Goal: Transaction & Acquisition: Book appointment/travel/reservation

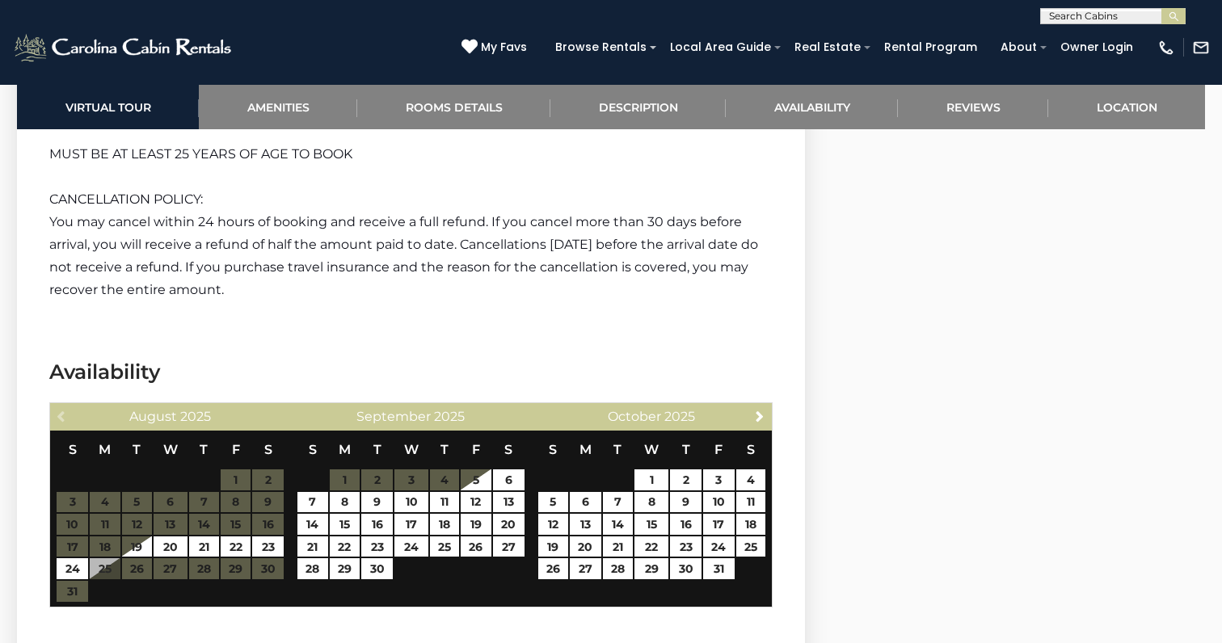
scroll to position [2934, 0]
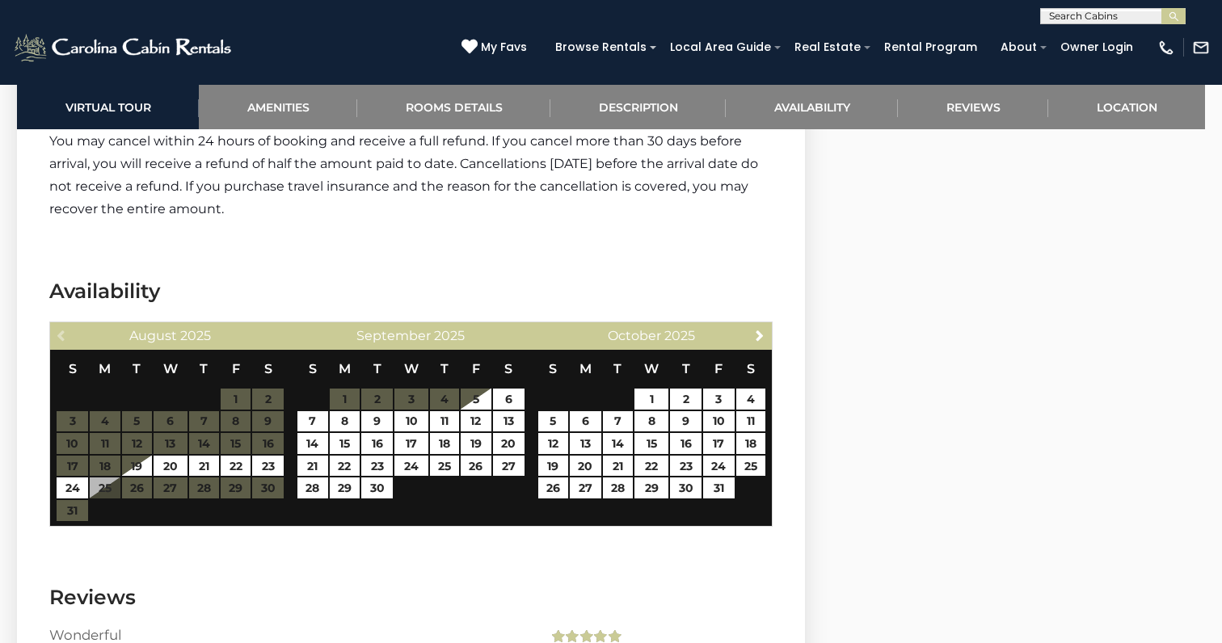
scroll to position [2997, 0]
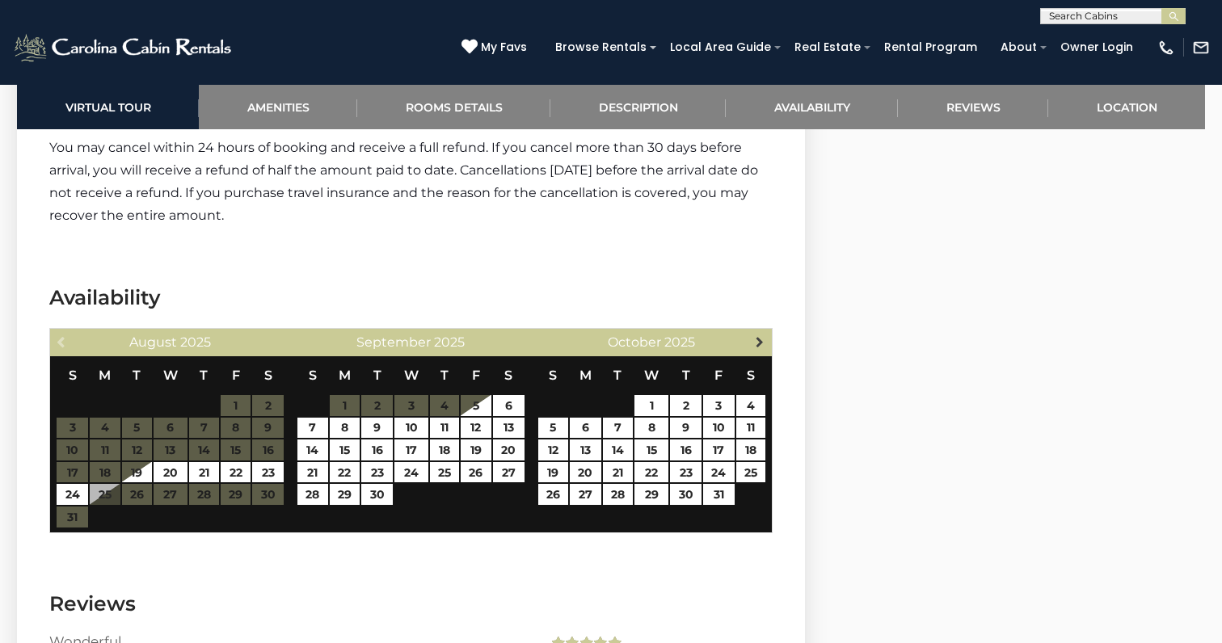
click at [761, 335] on span "Next" at bounding box center [759, 341] width 13 height 13
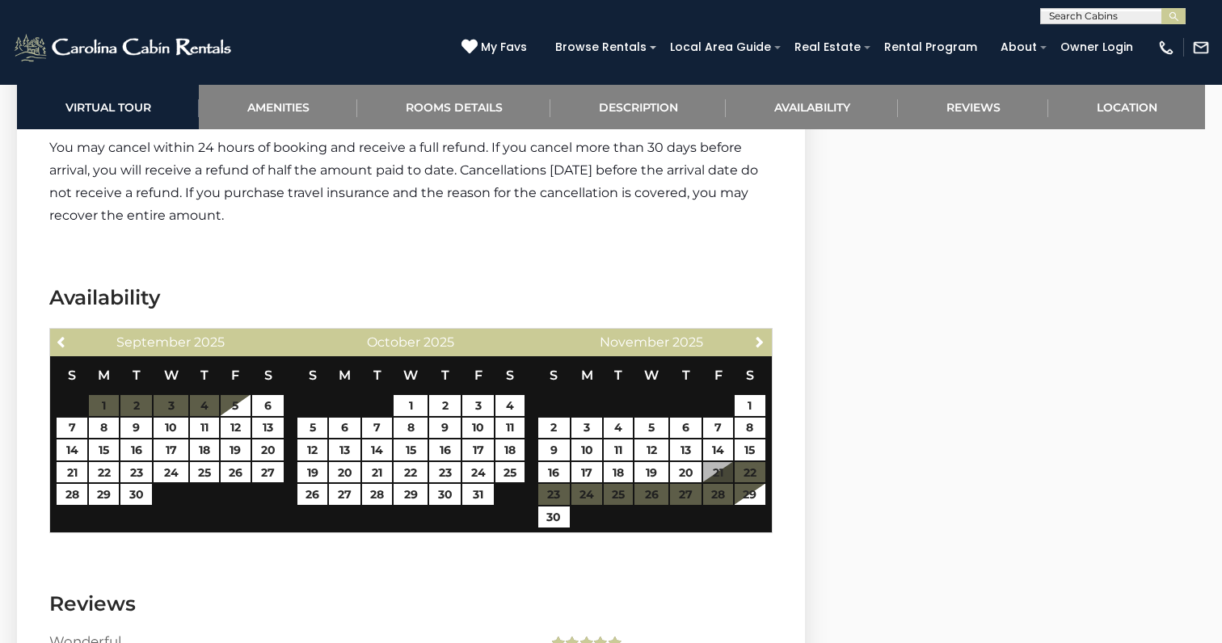
click at [761, 335] on span "Next" at bounding box center [759, 341] width 13 height 13
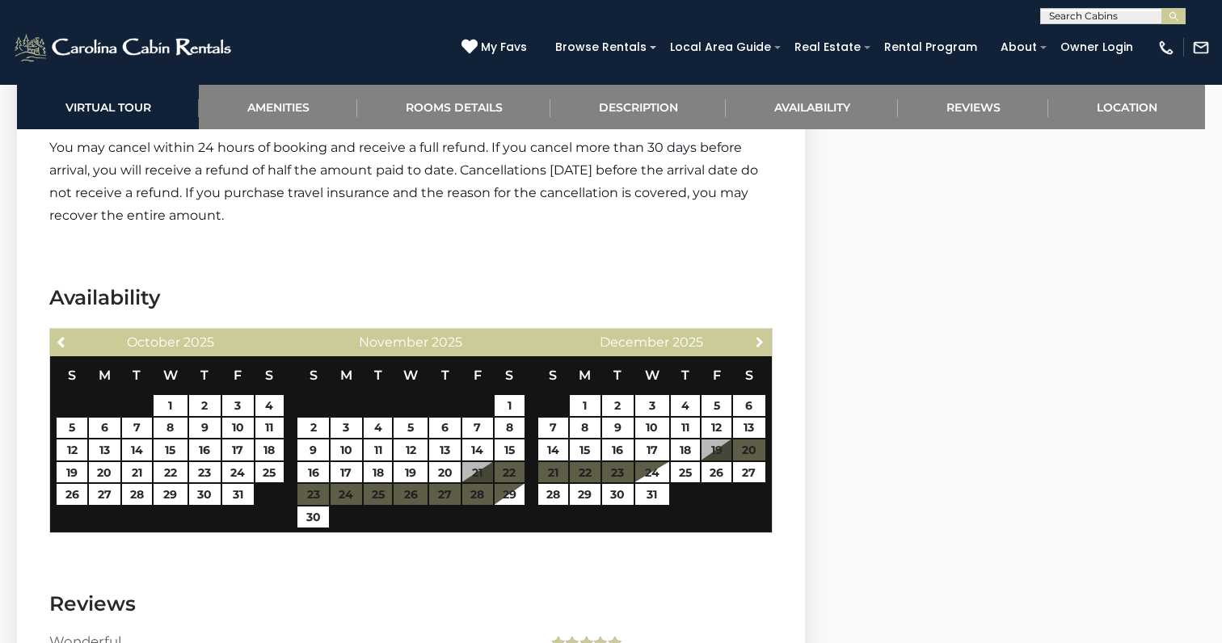
click at [761, 335] on span "Next" at bounding box center [759, 341] width 13 height 13
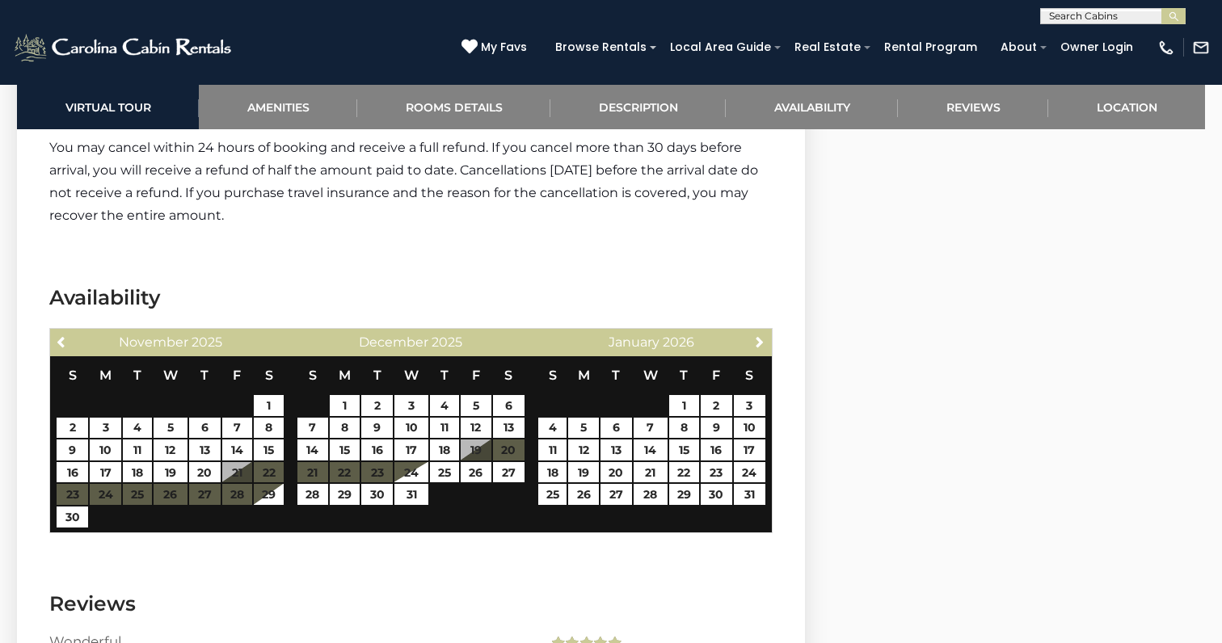
click at [761, 335] on span "Next" at bounding box center [759, 341] width 13 height 13
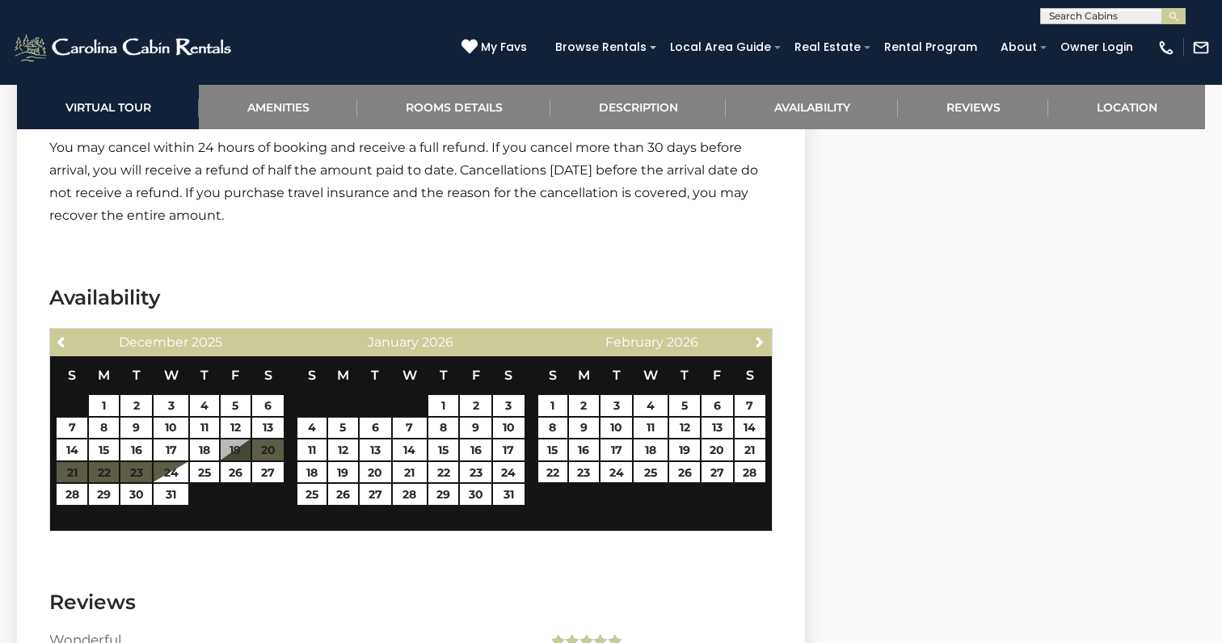
click at [761, 335] on span "Next" at bounding box center [759, 341] width 13 height 13
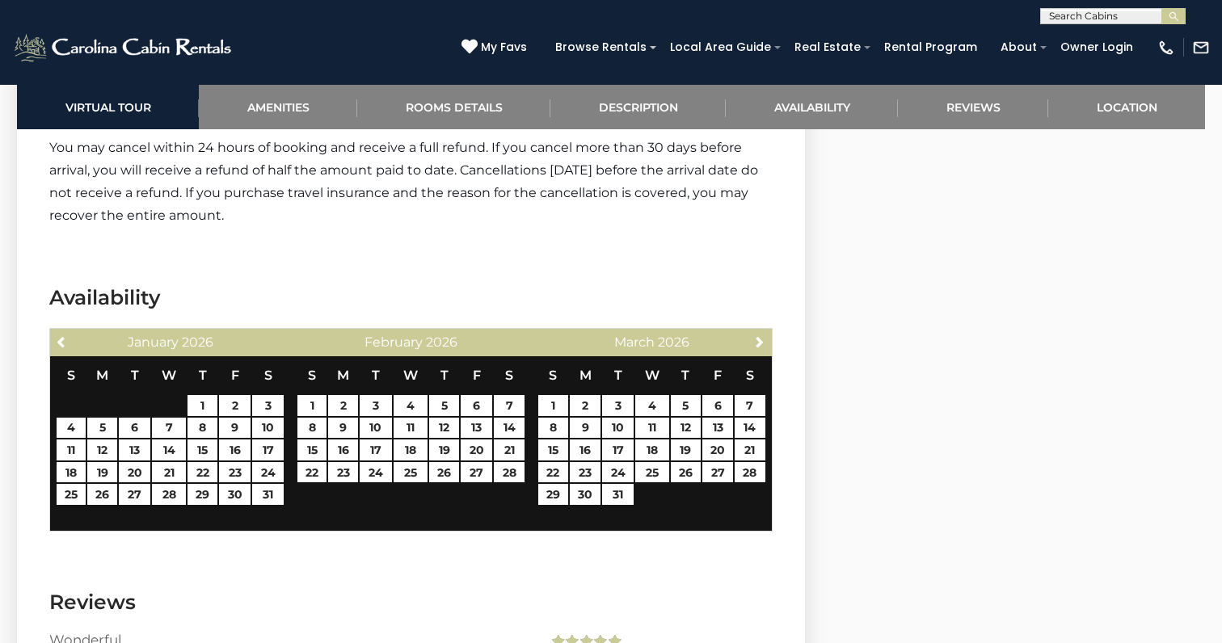
click at [761, 335] on span "Next" at bounding box center [759, 341] width 13 height 13
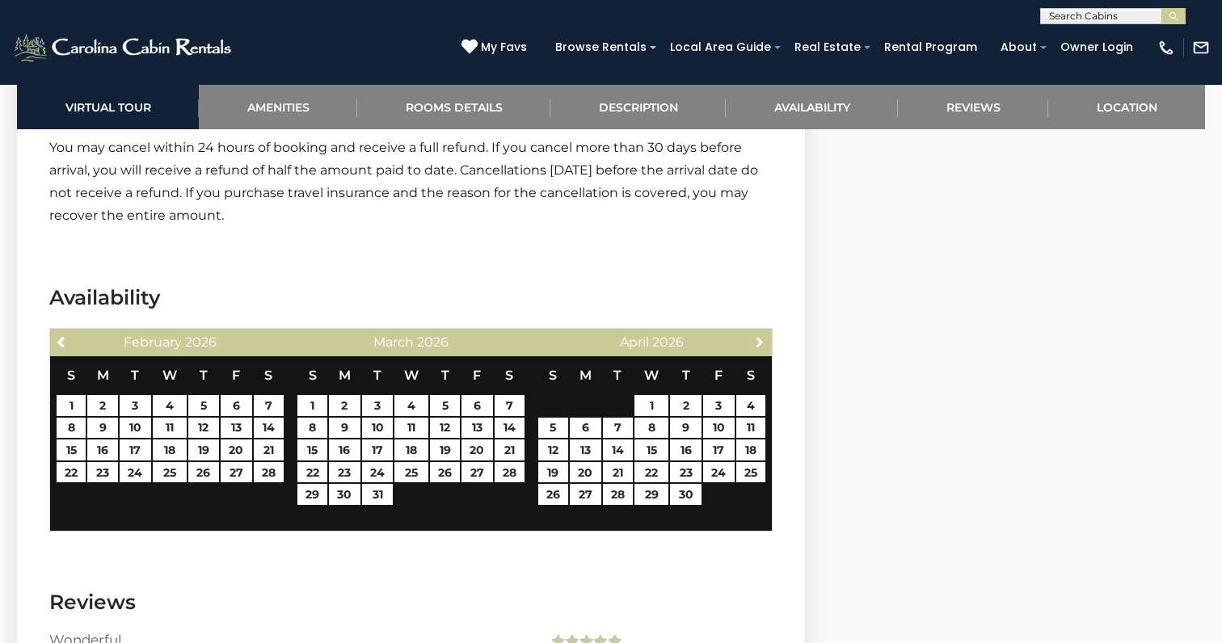
click at [761, 335] on span "Next" at bounding box center [759, 341] width 13 height 13
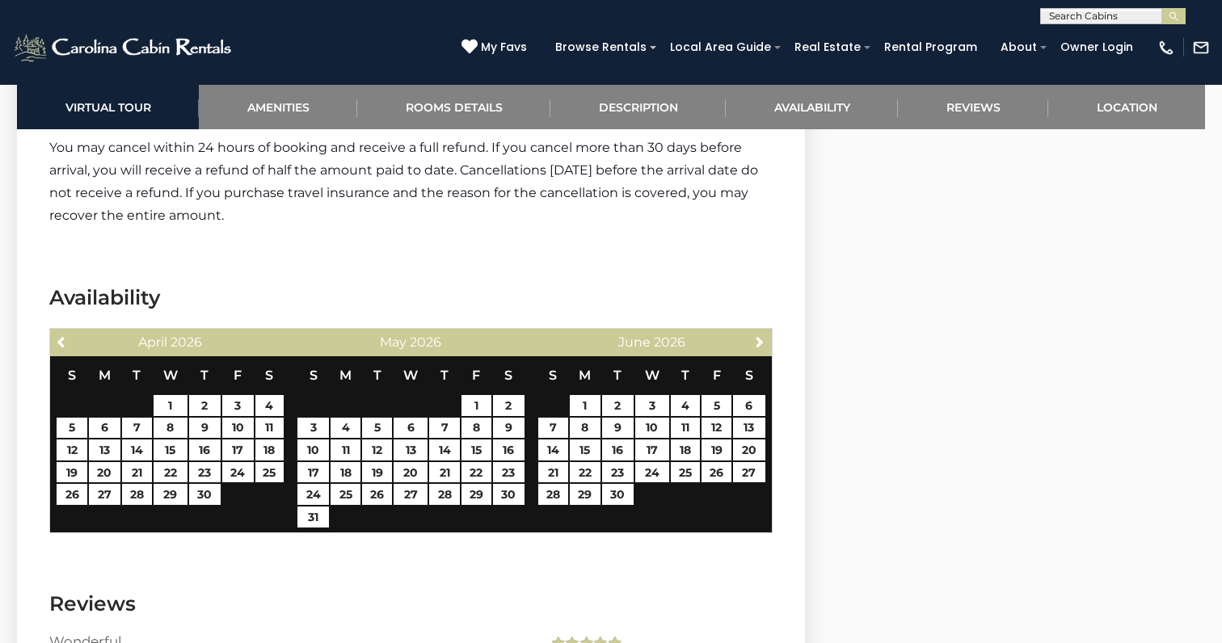
click at [761, 335] on span "Next" at bounding box center [759, 341] width 13 height 13
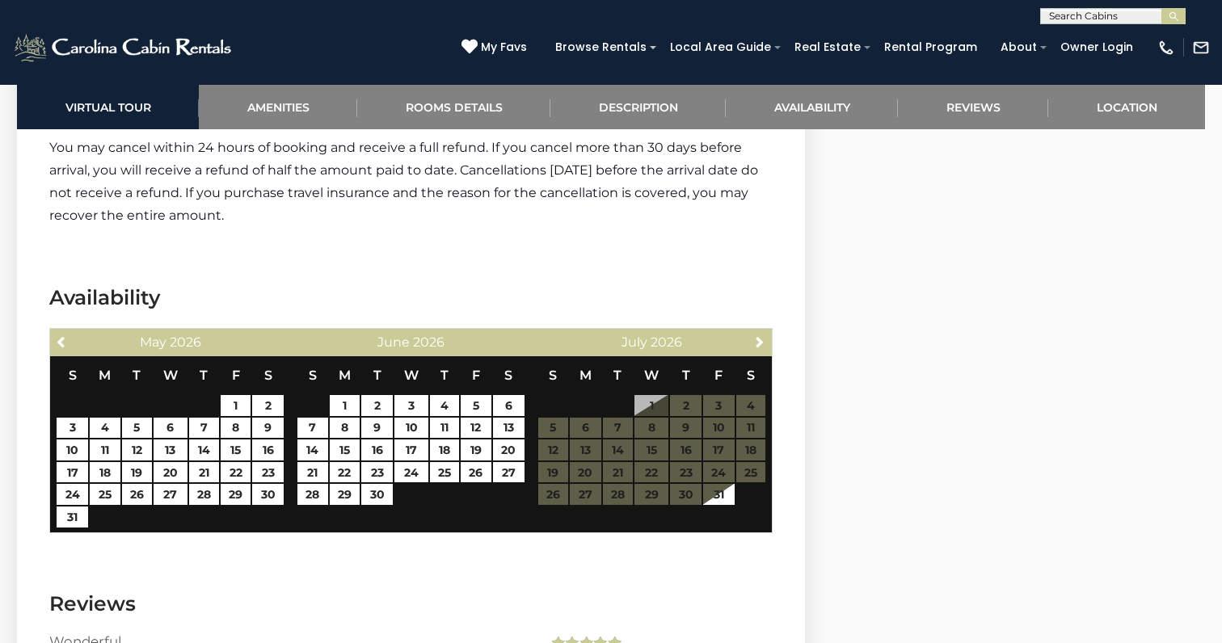
click at [761, 335] on span "Next" at bounding box center [759, 341] width 13 height 13
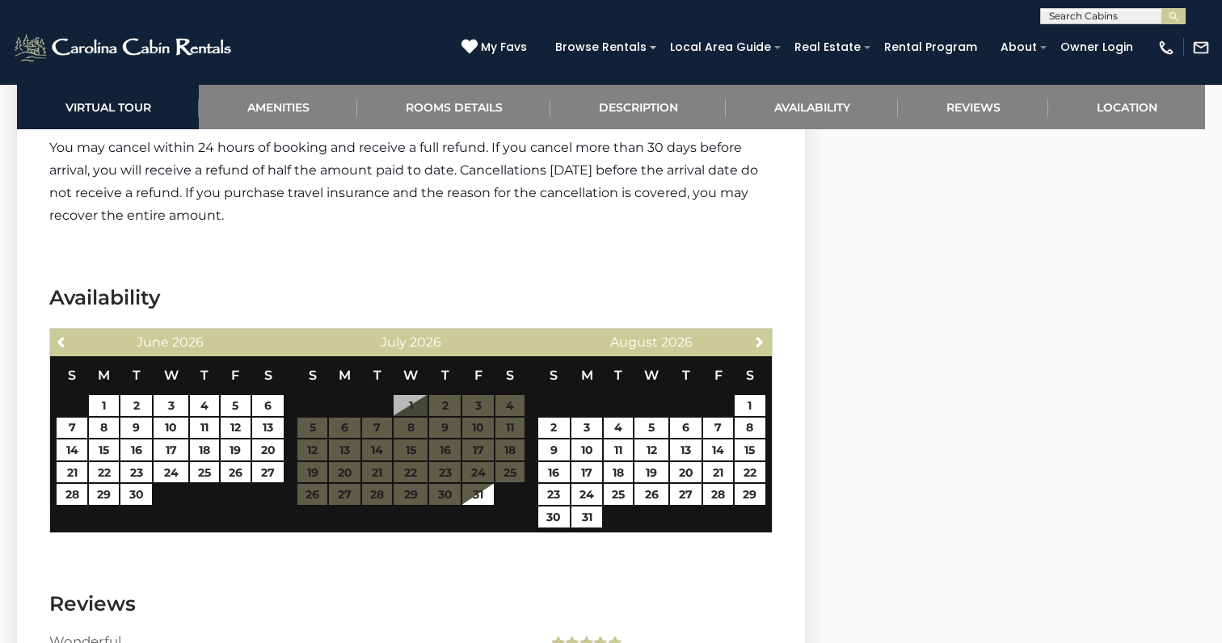
click at [761, 335] on span "Next" at bounding box center [759, 341] width 13 height 13
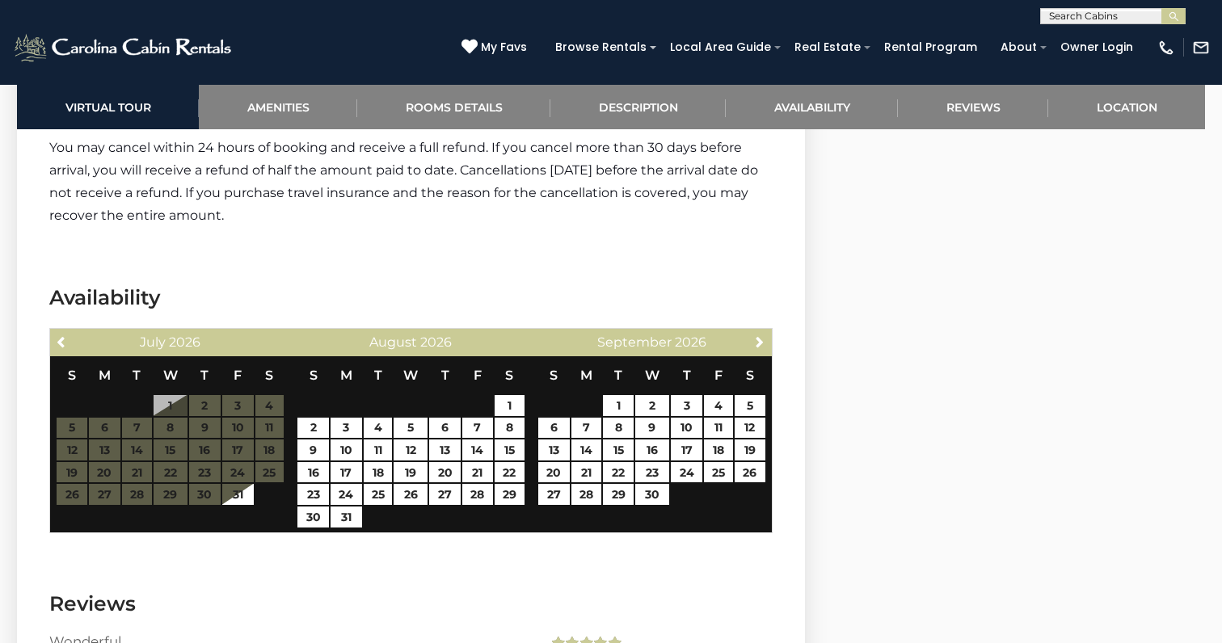
click at [761, 335] on span "Next" at bounding box center [759, 341] width 13 height 13
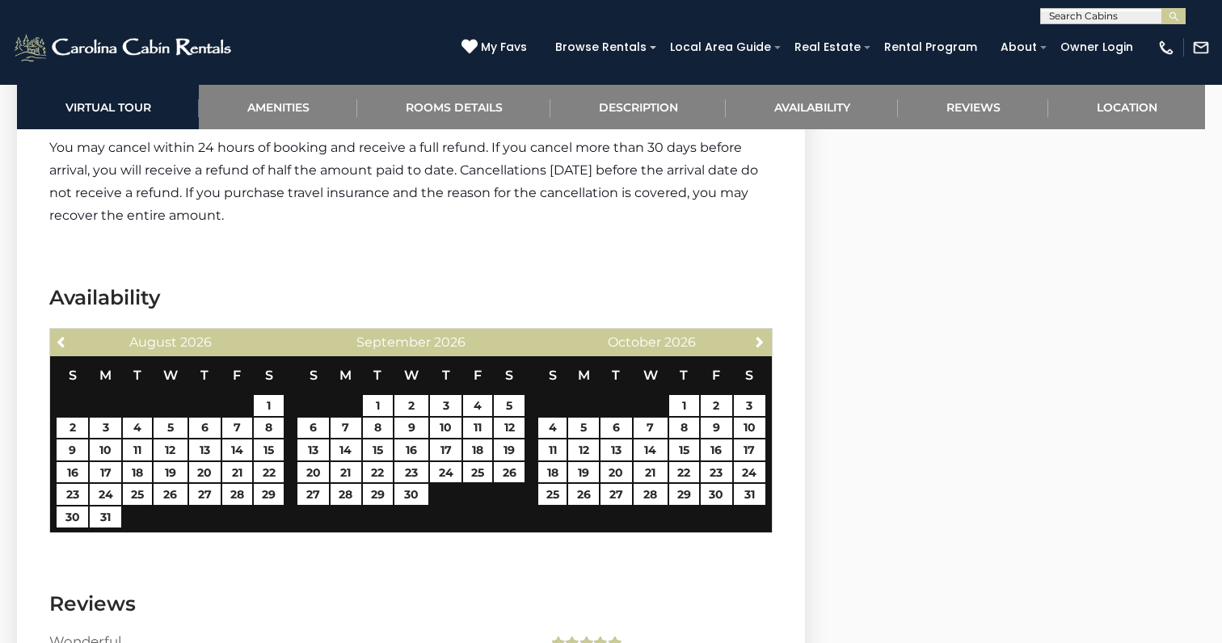
click at [761, 335] on span "Next" at bounding box center [759, 341] width 13 height 13
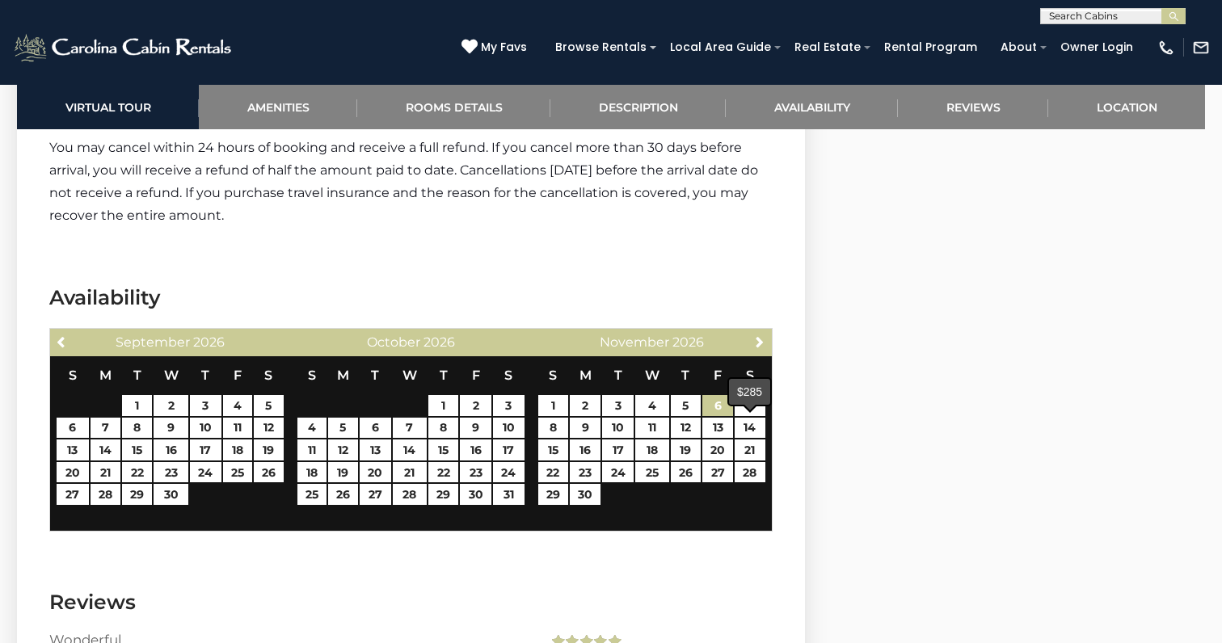
click at [719, 395] on link "6" at bounding box center [718, 405] width 32 height 21
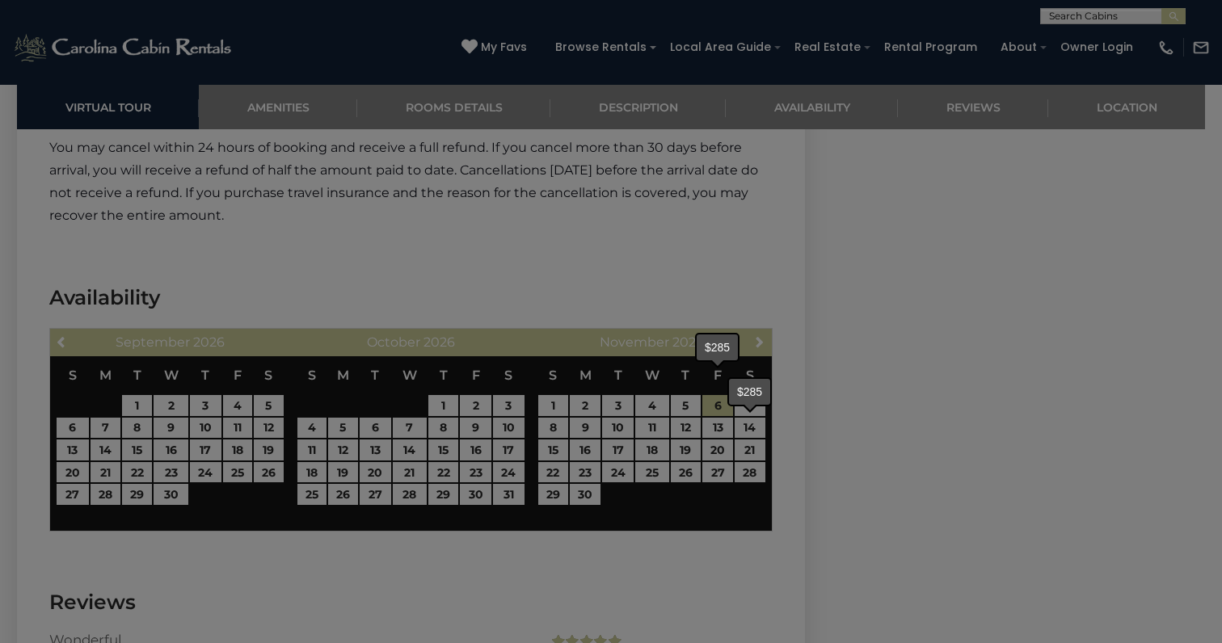
type input "**********"
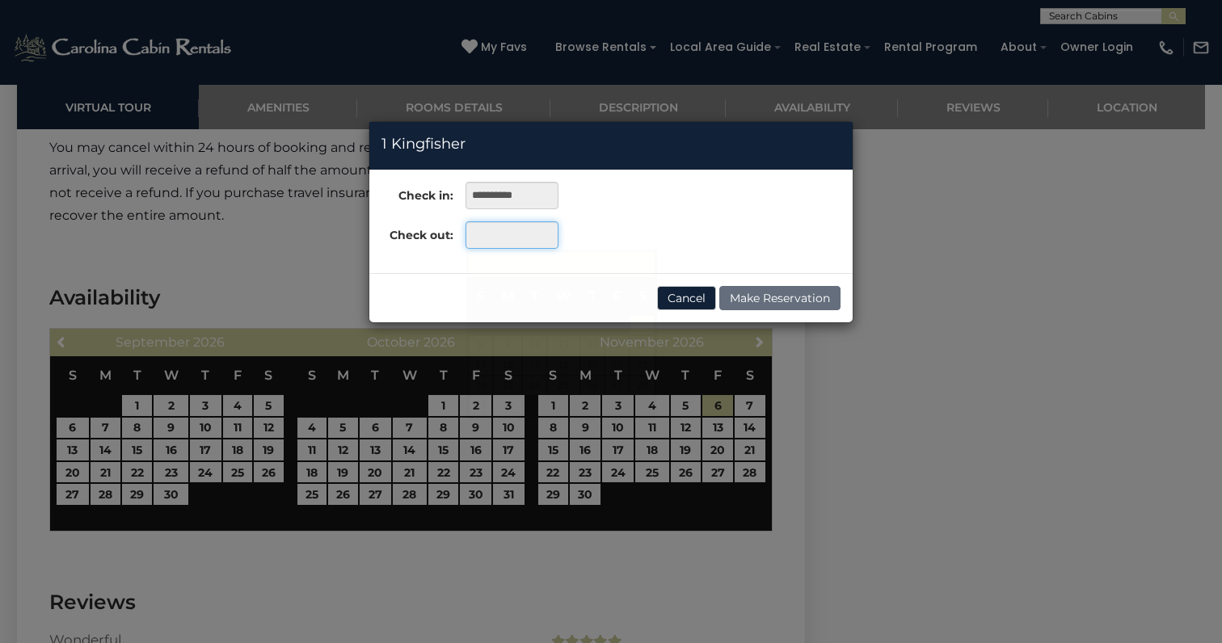
click at [516, 235] on input "text" at bounding box center [512, 234] width 93 height 27
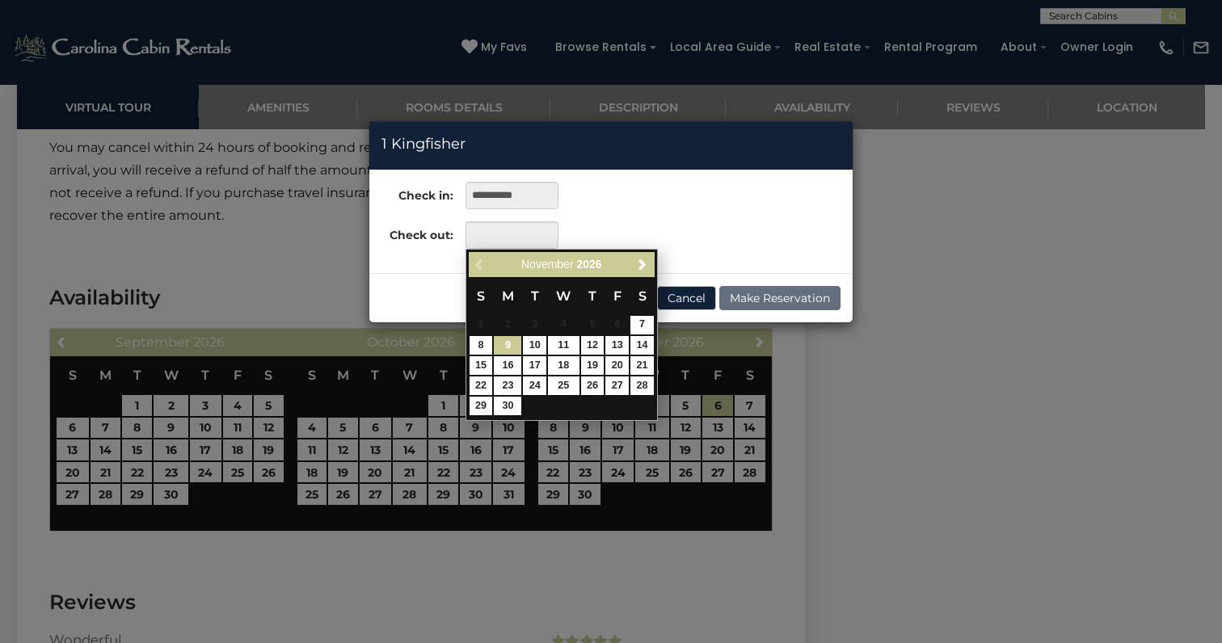
click at [507, 340] on link "9" at bounding box center [507, 345] width 27 height 19
type input "**********"
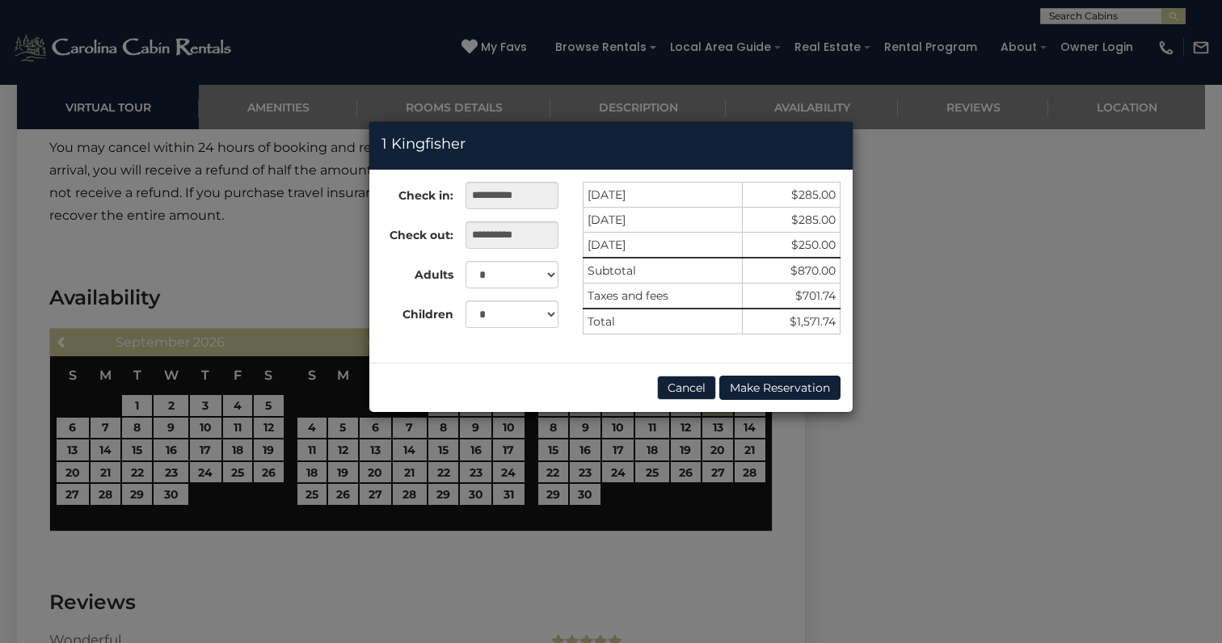
scroll to position [2979, 0]
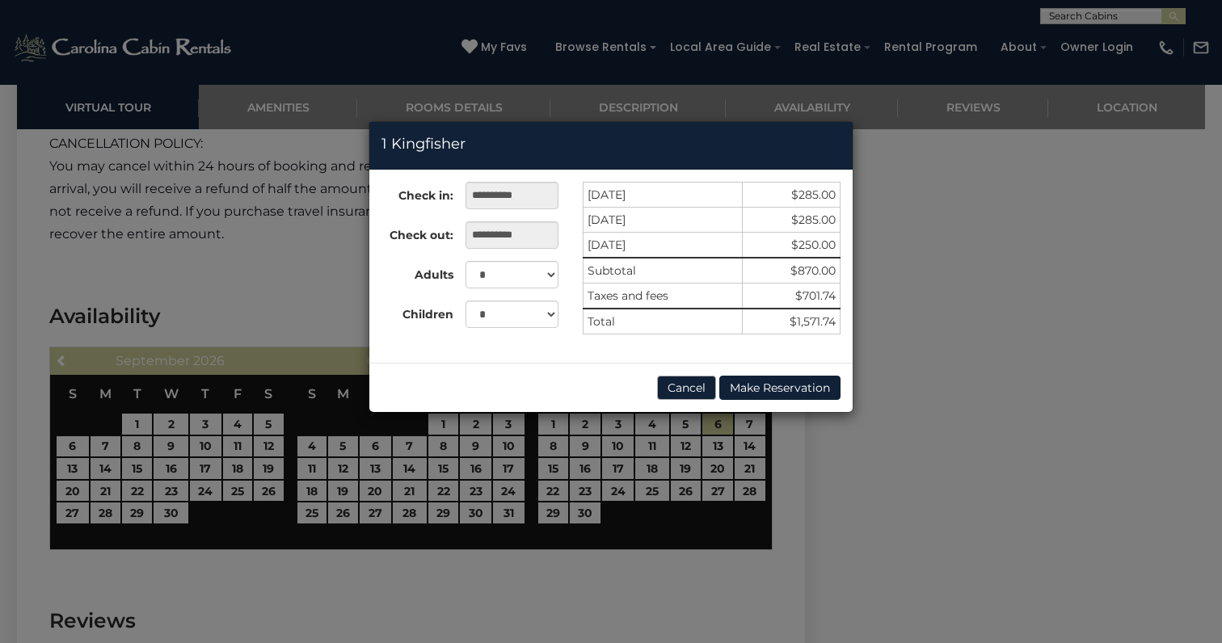
click at [699, 387] on button "Cancel" at bounding box center [686, 388] width 59 height 24
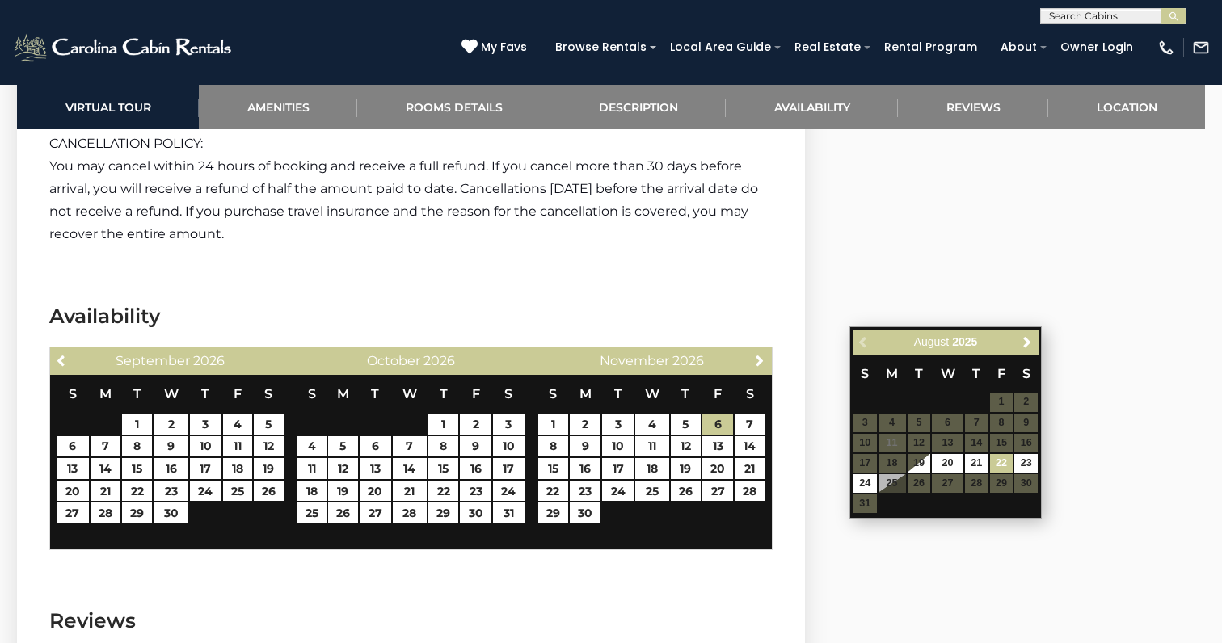
click at [1005, 458] on link "22" at bounding box center [1001, 463] width 23 height 19
type input "**********"
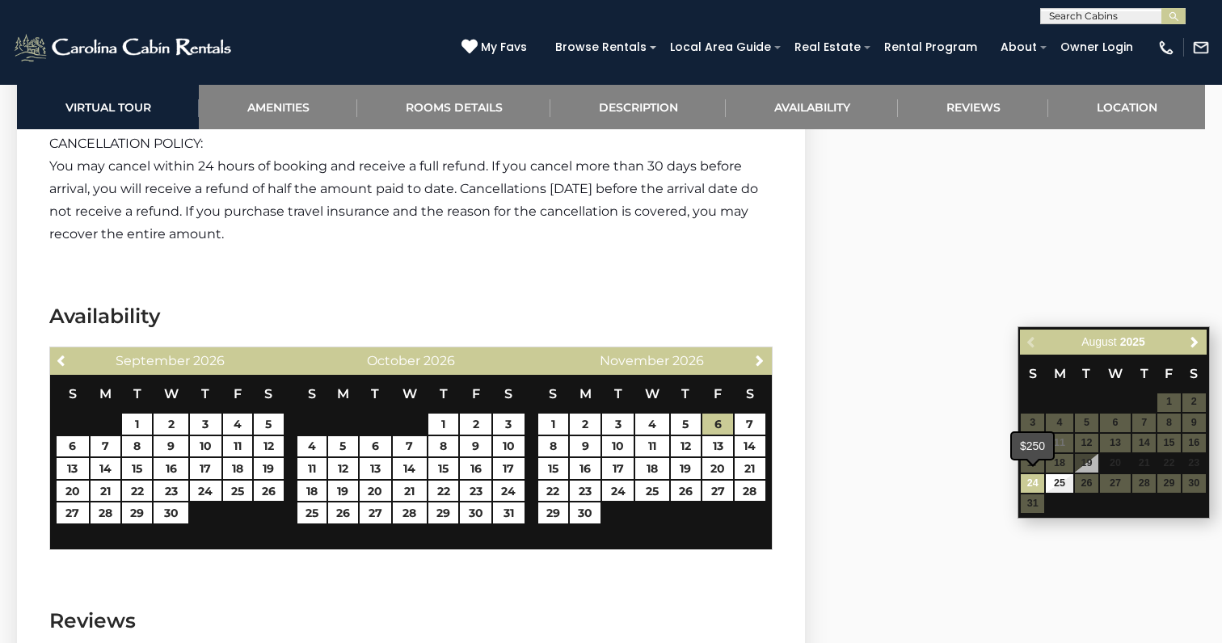
click at [1036, 477] on link "24" at bounding box center [1032, 483] width 23 height 19
type input "**********"
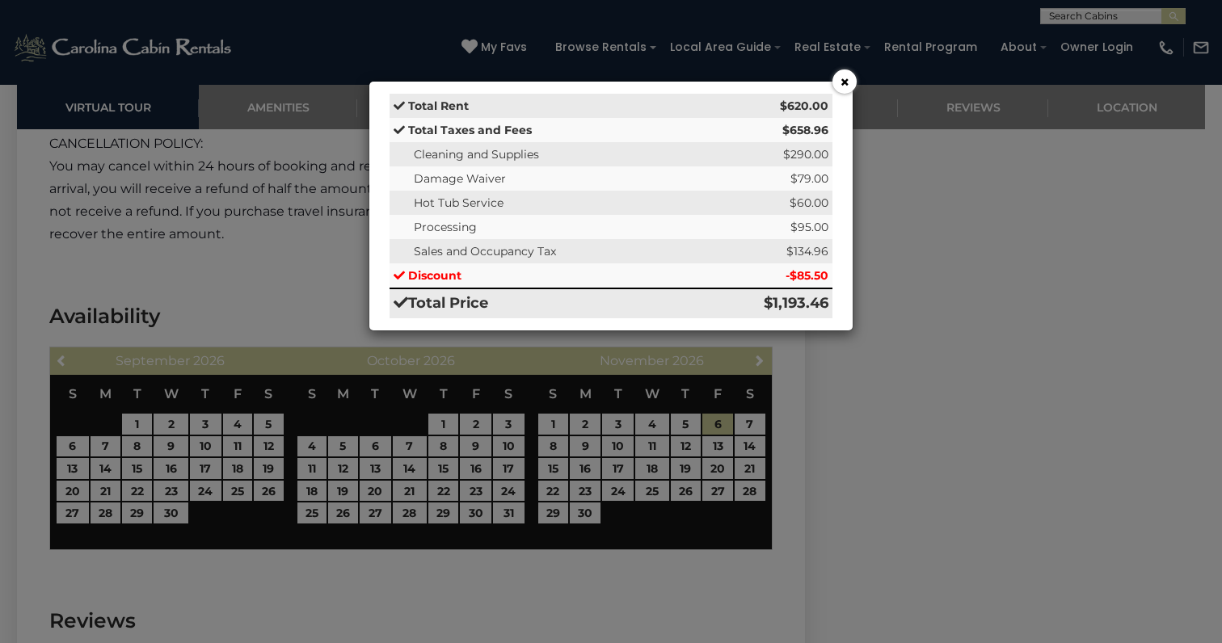
click at [843, 86] on button "×" at bounding box center [845, 82] width 24 height 24
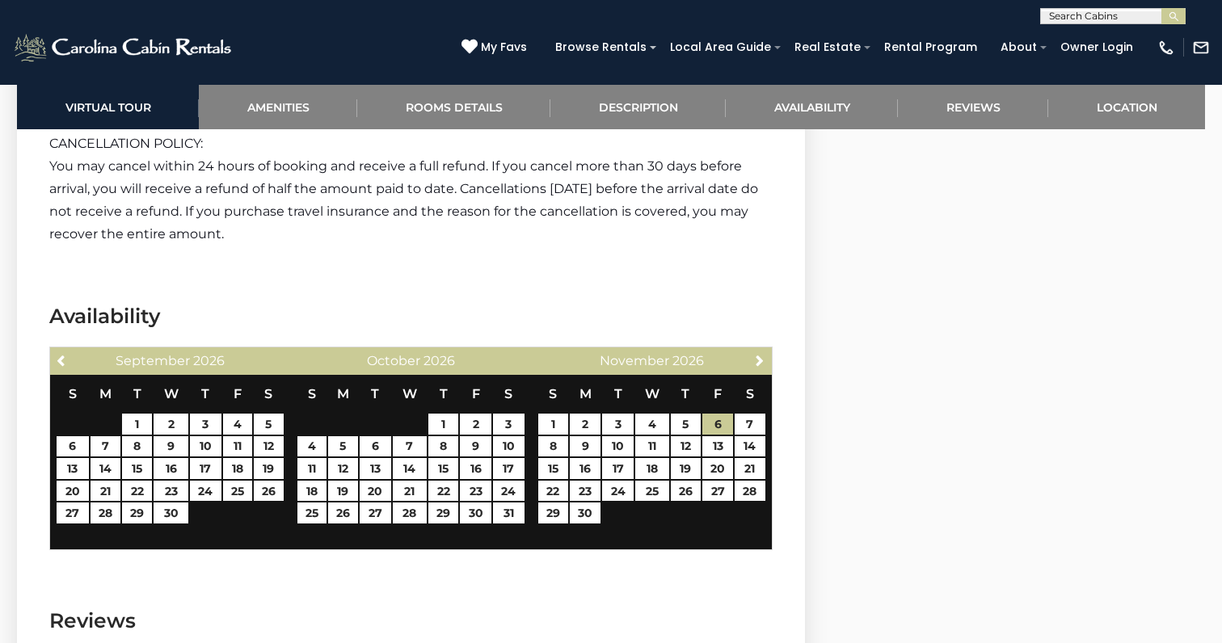
click at [509, 2] on div "**********" at bounding box center [611, 12] width 1222 height 24
